Goal: Register for event/course

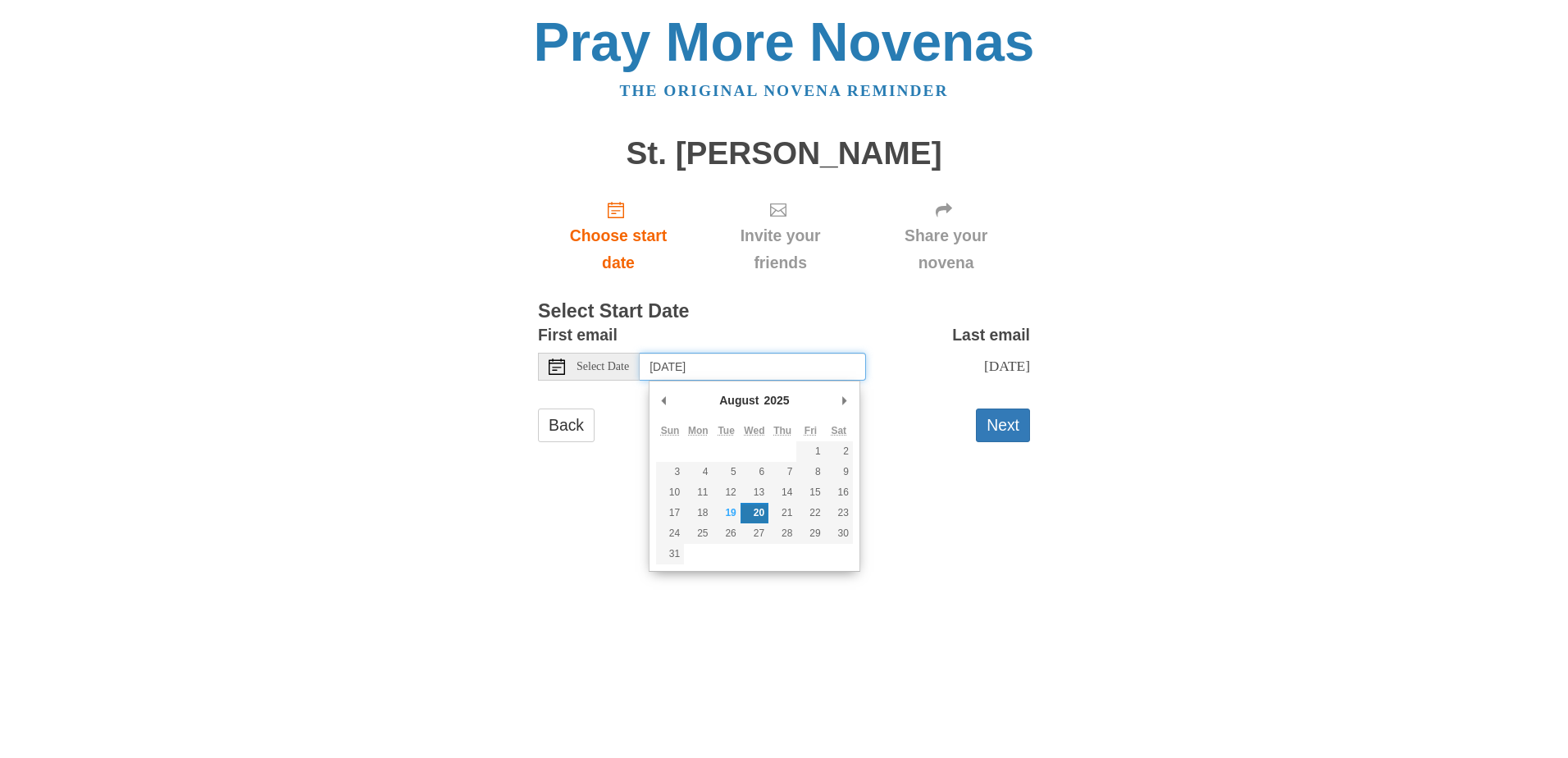
click at [673, 362] on input "Wednesday, August 20th" at bounding box center [753, 367] width 226 height 28
type input "Tuesday, August 19th"
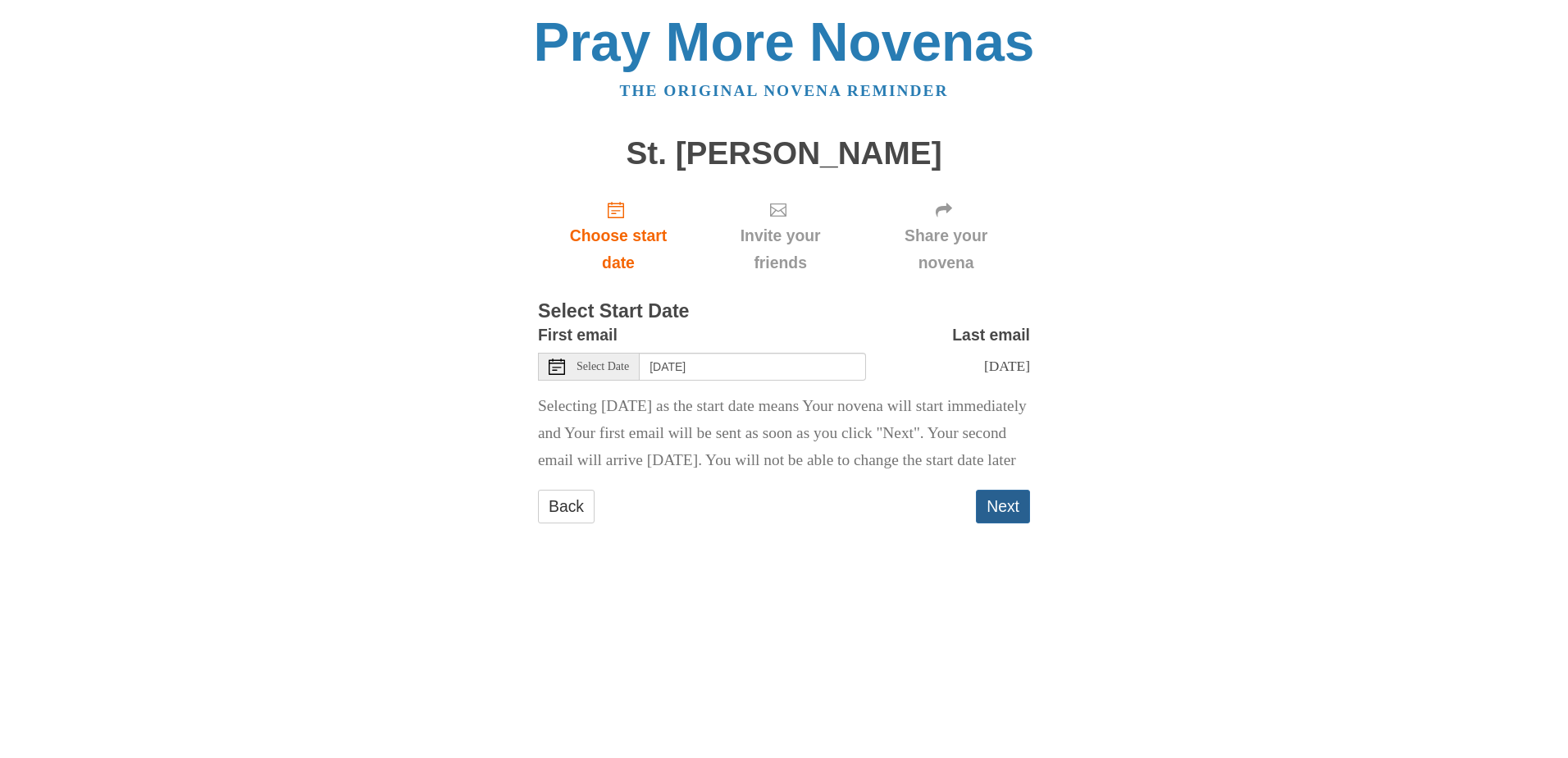
click at [1003, 523] on button "Next" at bounding box center [1003, 506] width 54 height 34
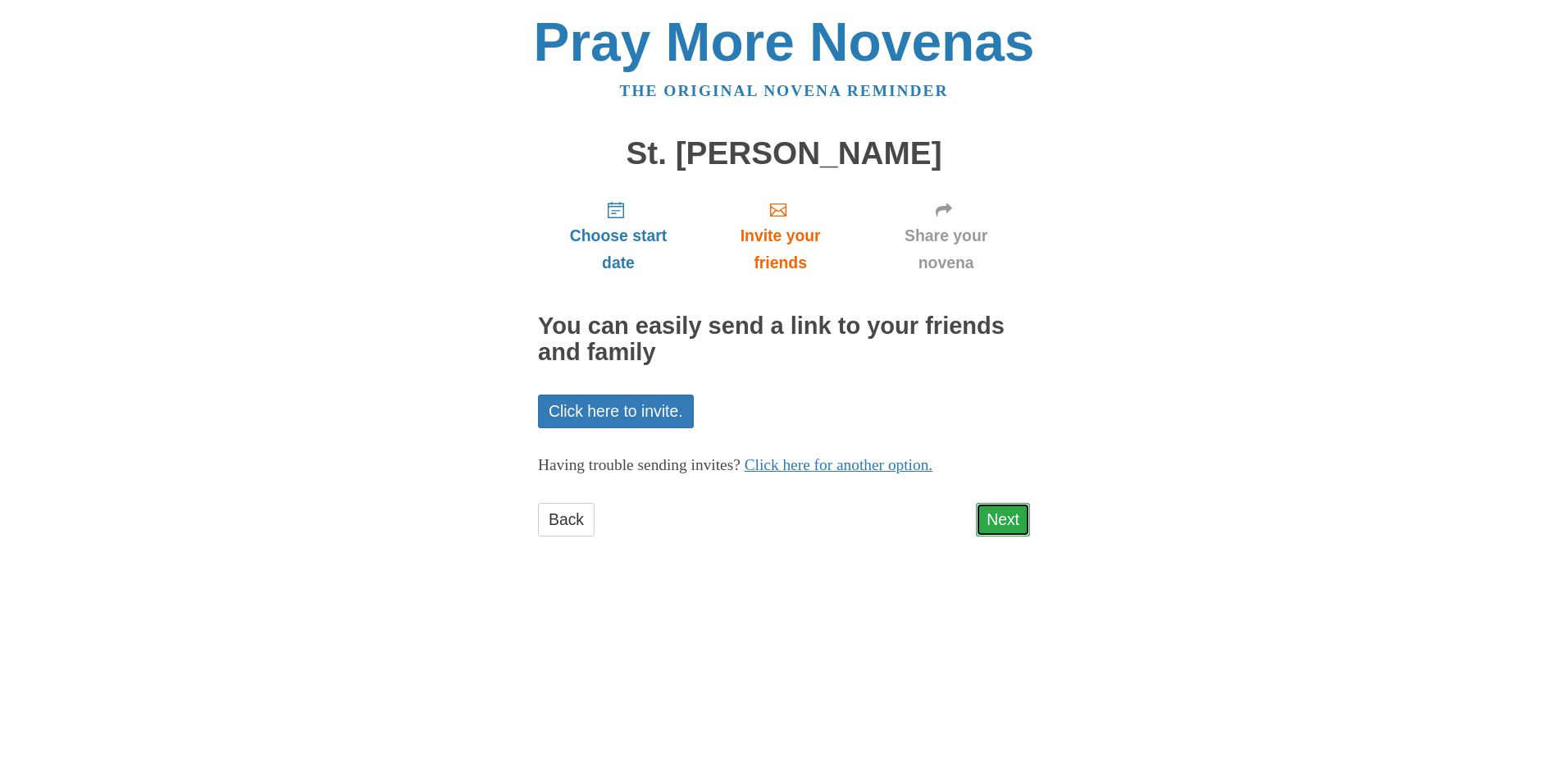
click at [1010, 526] on link "Next" at bounding box center [1003, 519] width 54 height 34
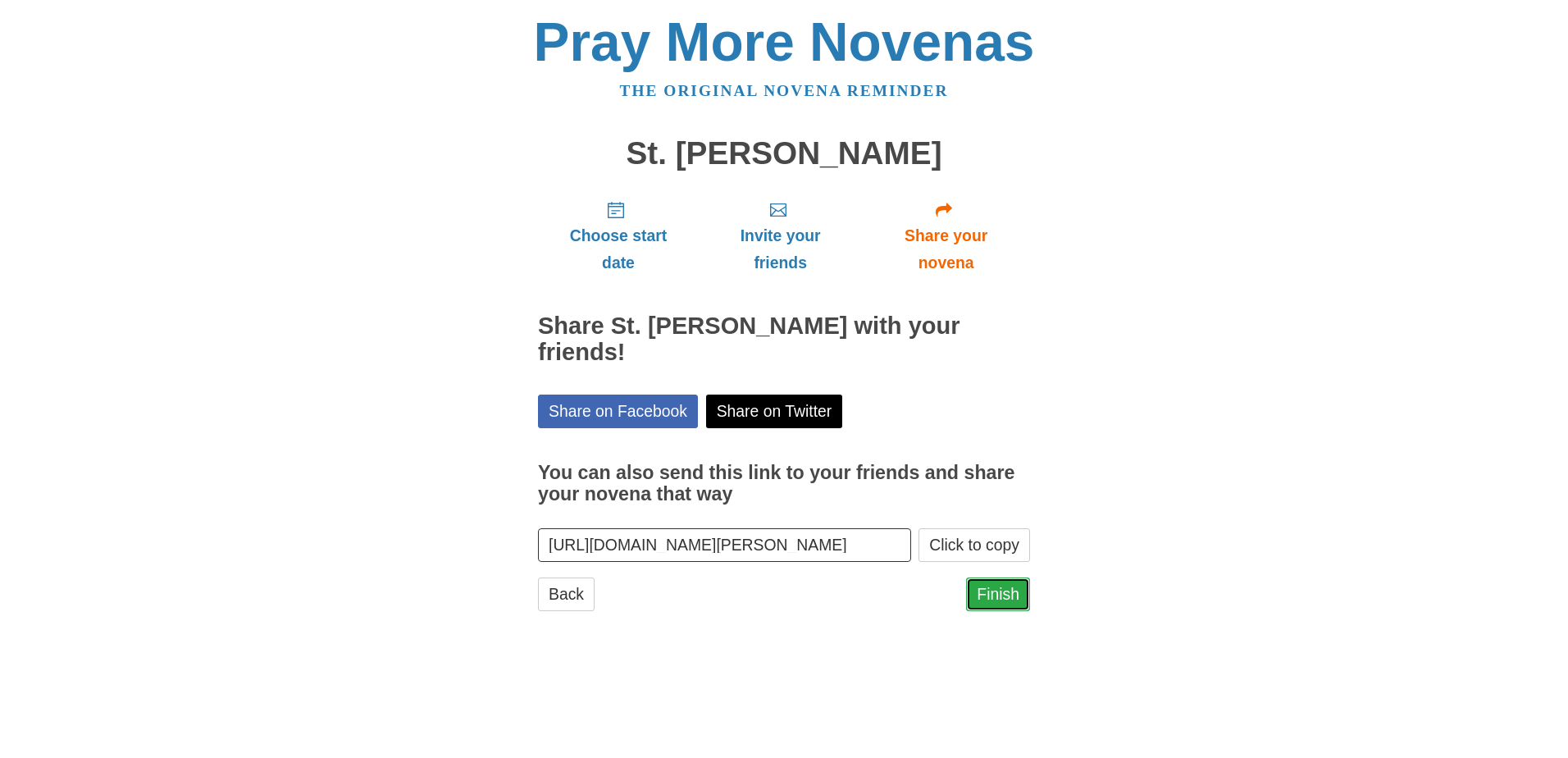
click at [996, 577] on link "Finish" at bounding box center [998, 594] width 64 height 34
